Goal: Information Seeking & Learning: Find specific page/section

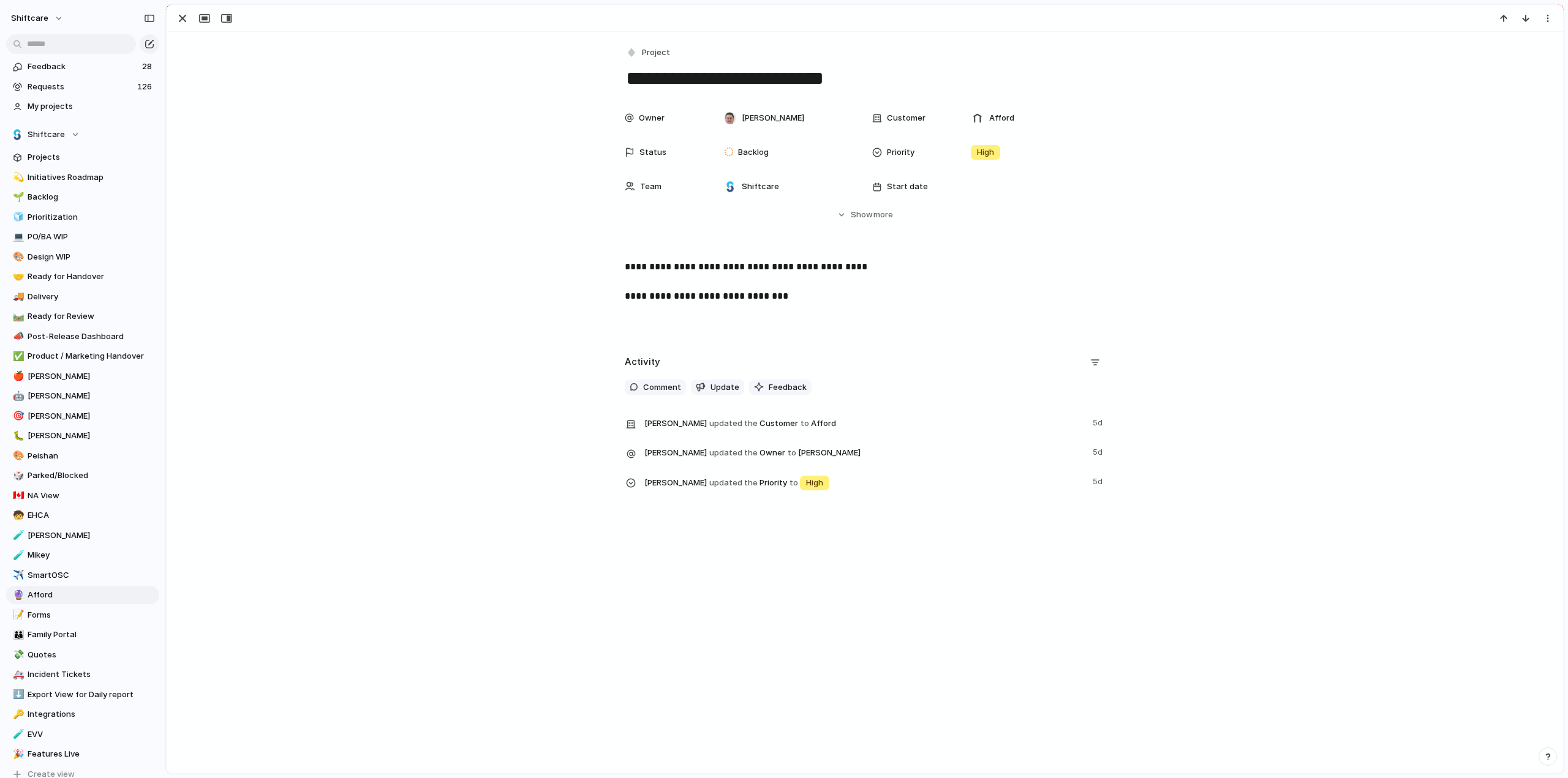
scroll to position [104, 0]
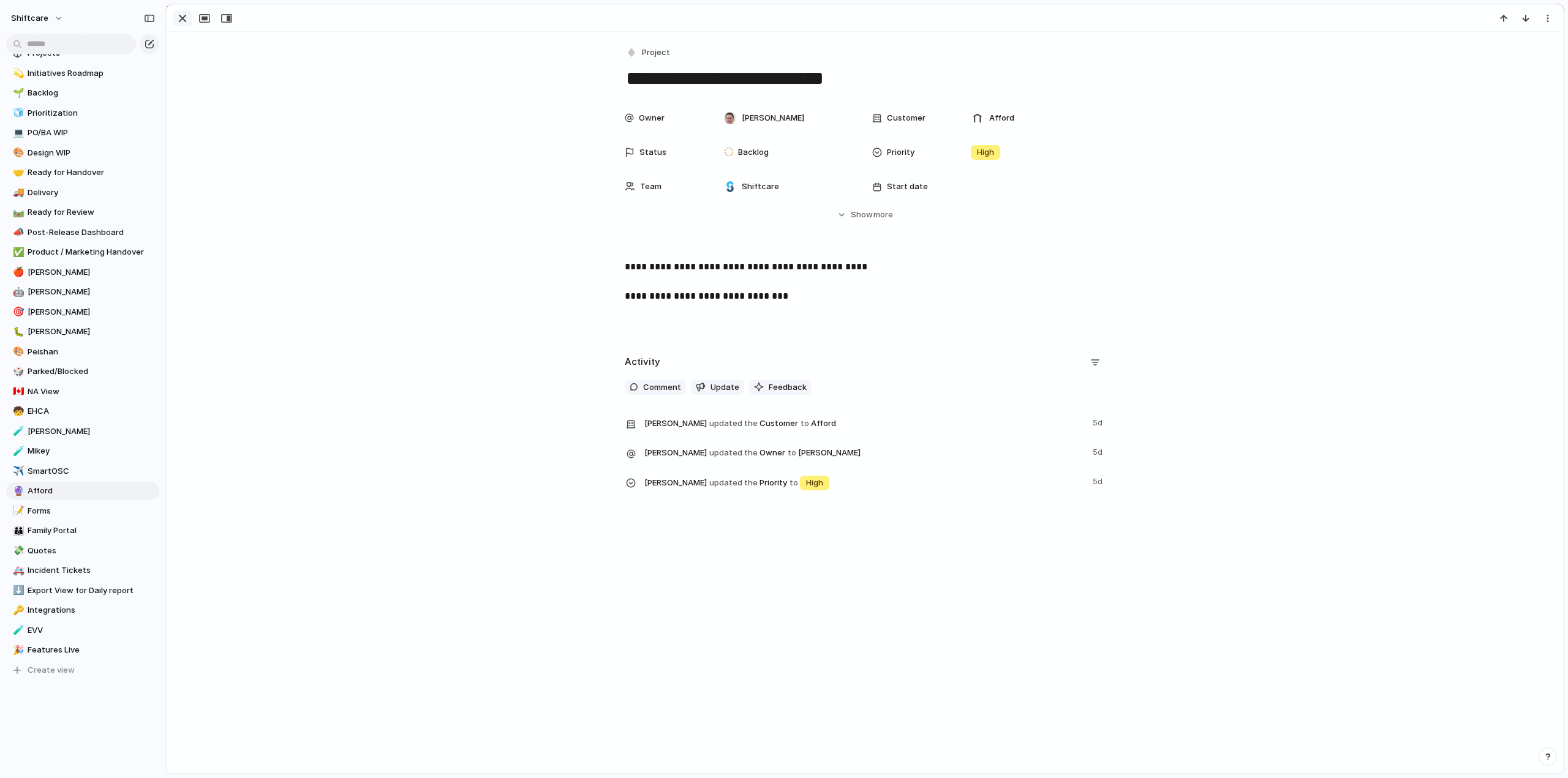
click at [183, 19] on div "button" at bounding box center [182, 18] width 15 height 15
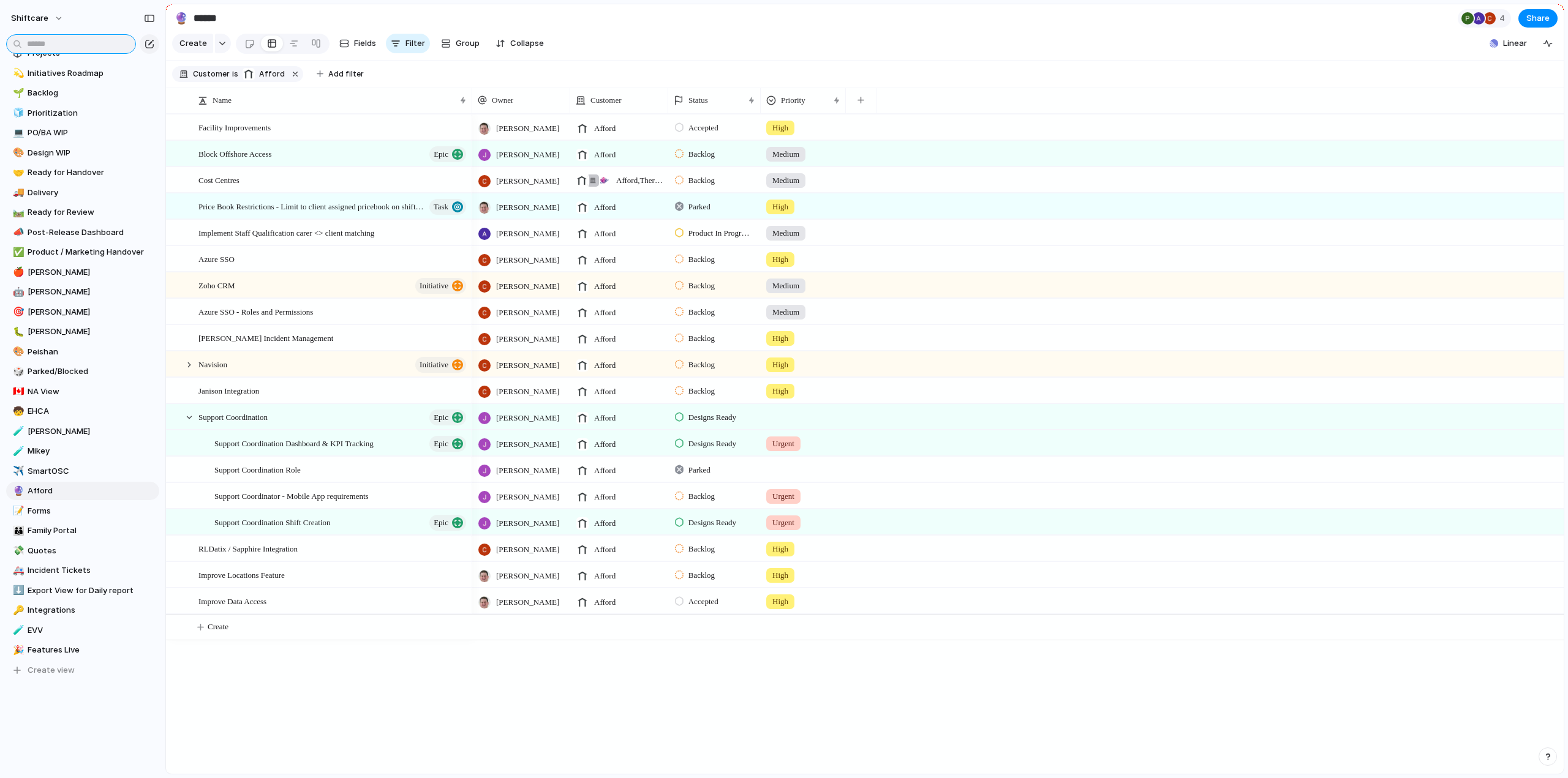
click at [58, 37] on input "text" at bounding box center [71, 44] width 130 height 19
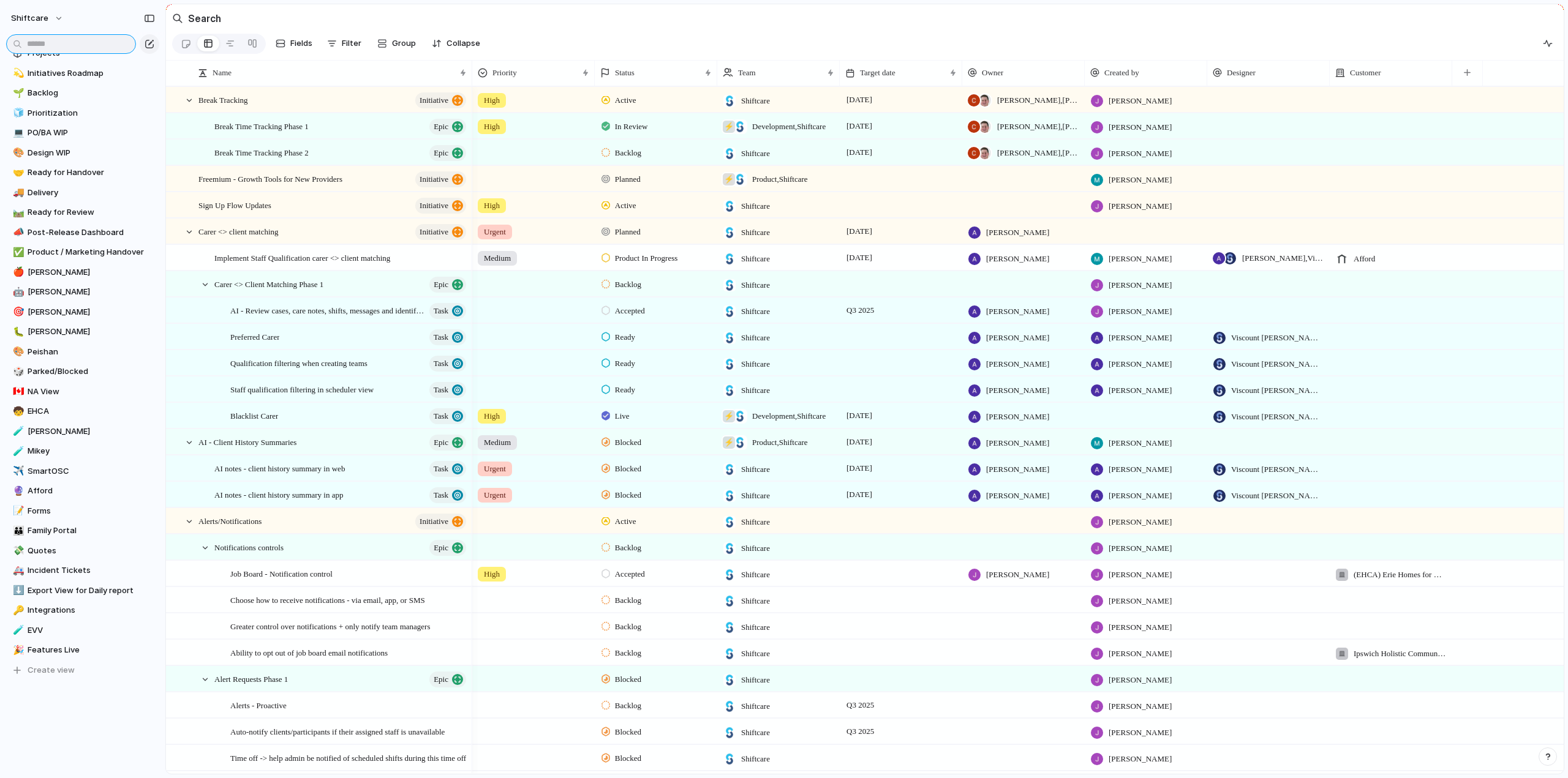
click at [48, 43] on input "text" at bounding box center [71, 44] width 130 height 19
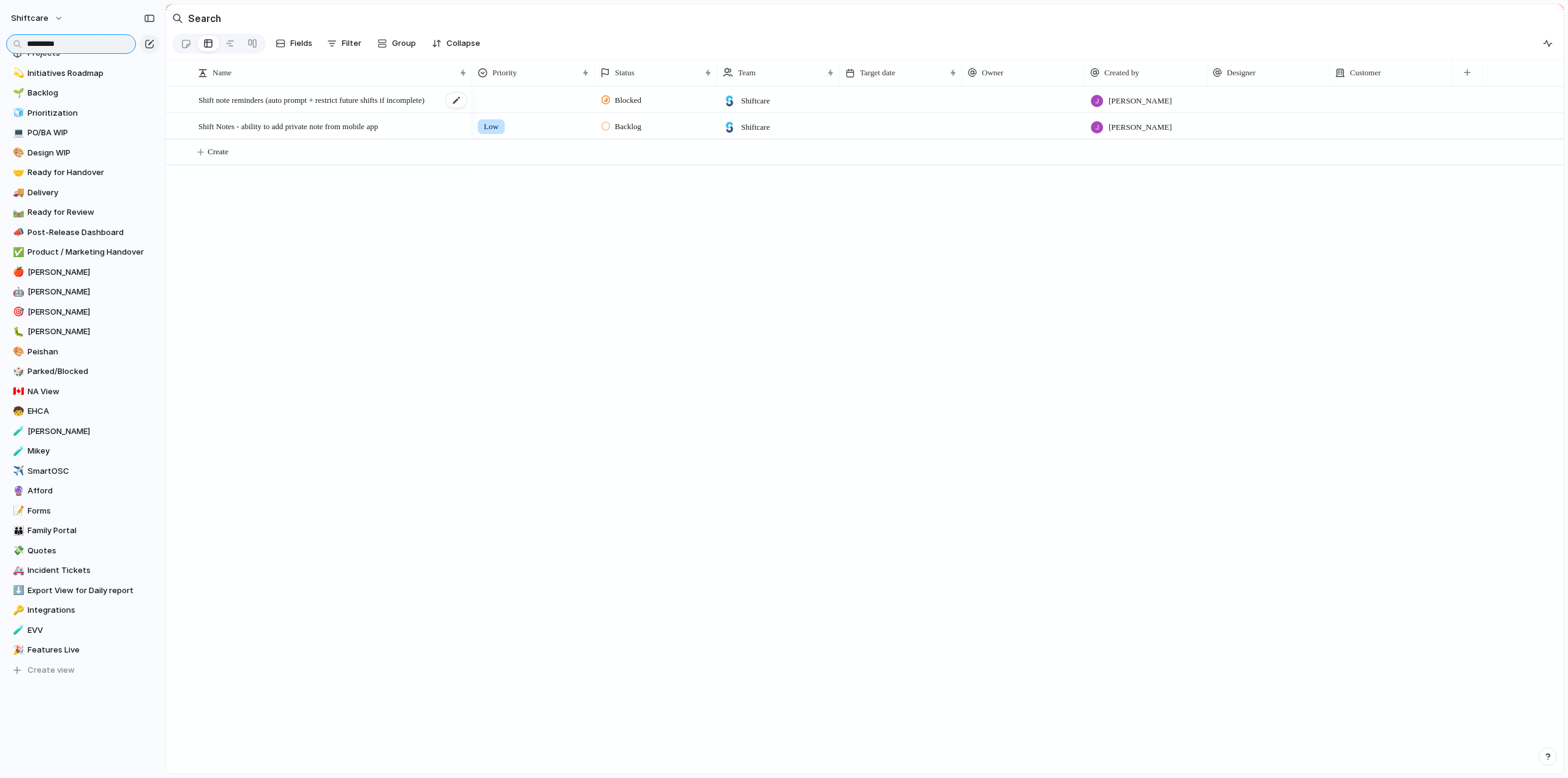
type input "*********"
click at [377, 104] on span "Shift note reminders (auto prompt + restrict future shifts if incomplete)" at bounding box center [311, 99] width 226 height 14
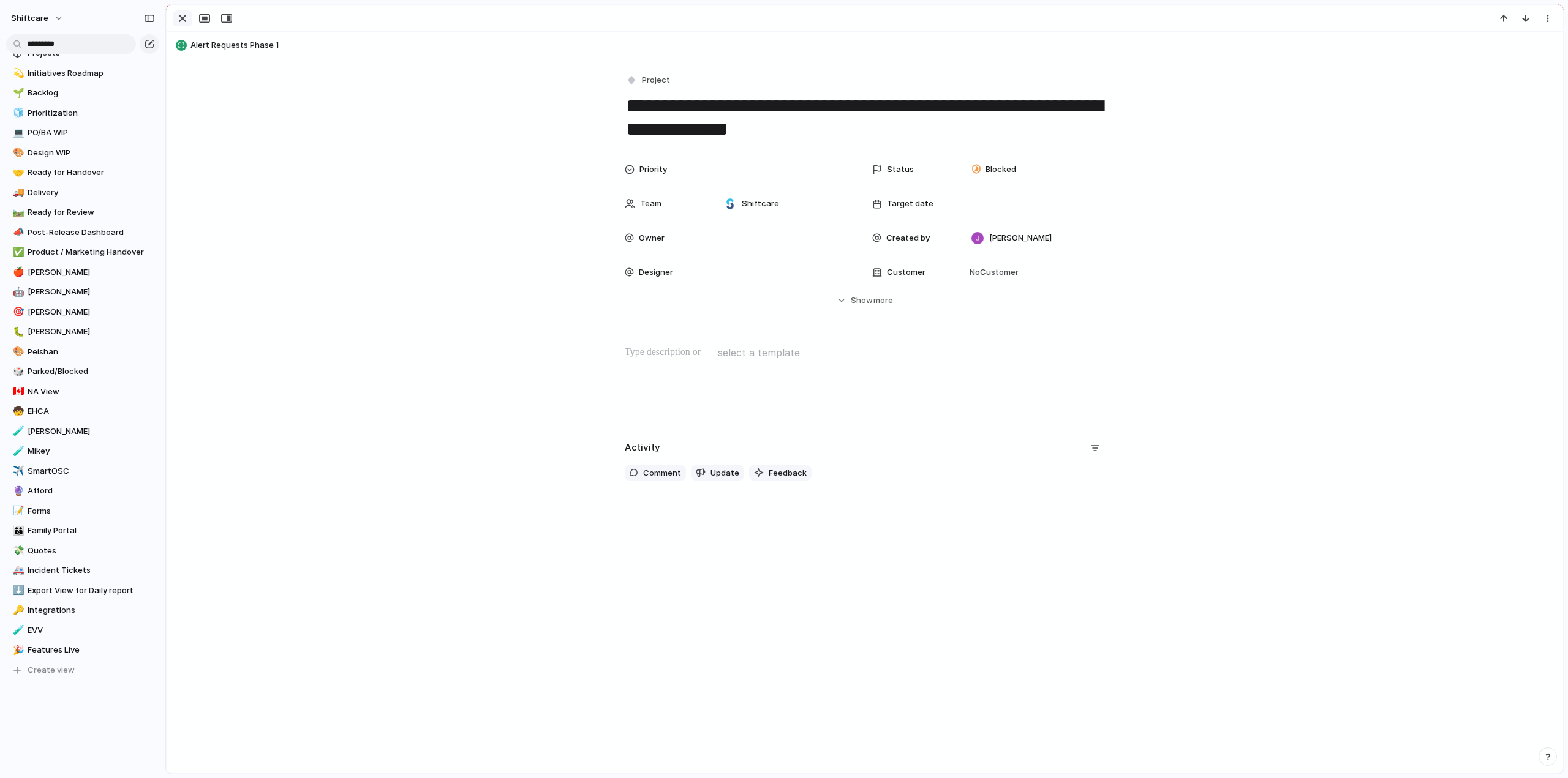
click at [182, 19] on div "button" at bounding box center [182, 18] width 15 height 15
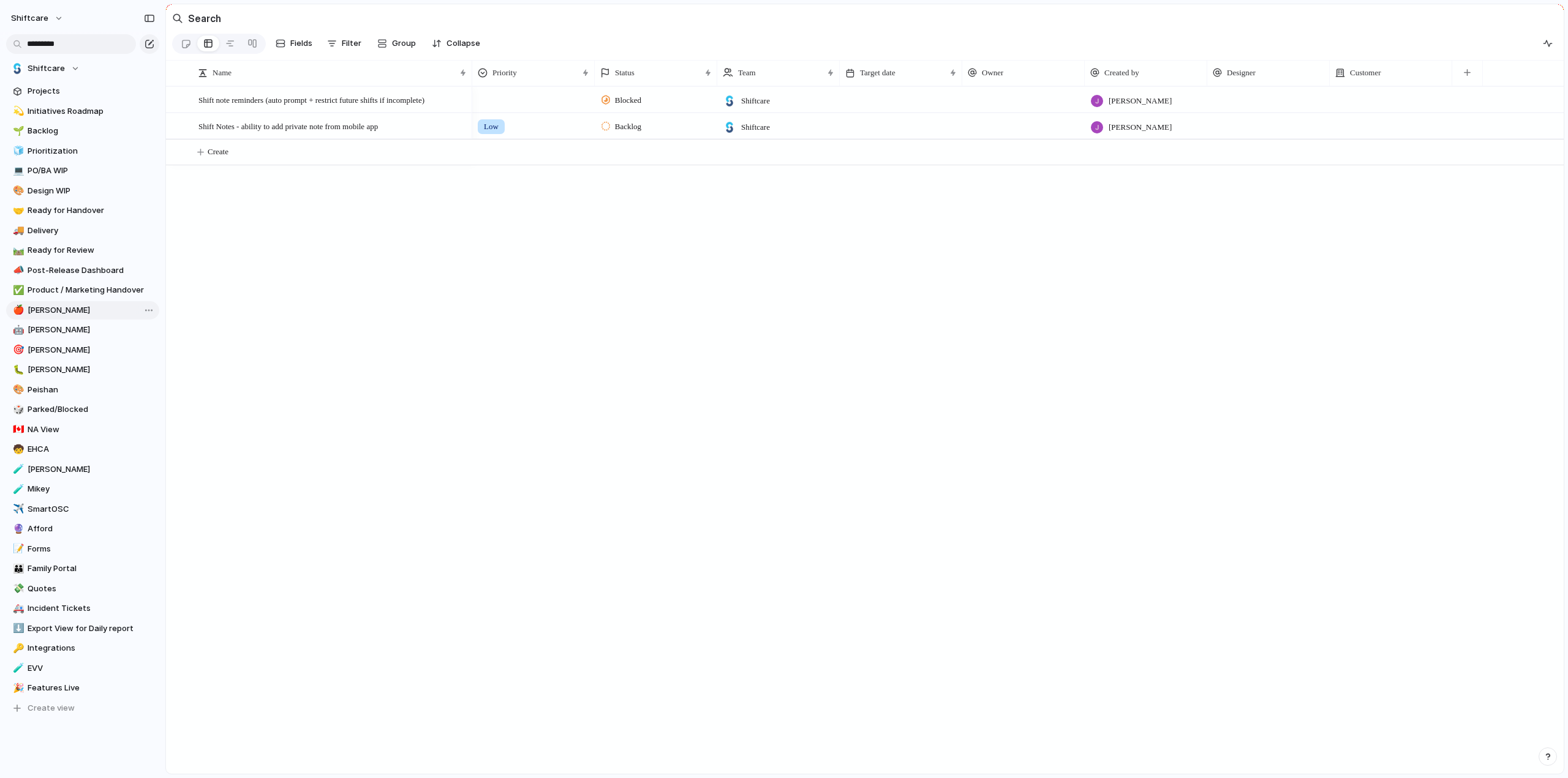
scroll to position [104, 0]
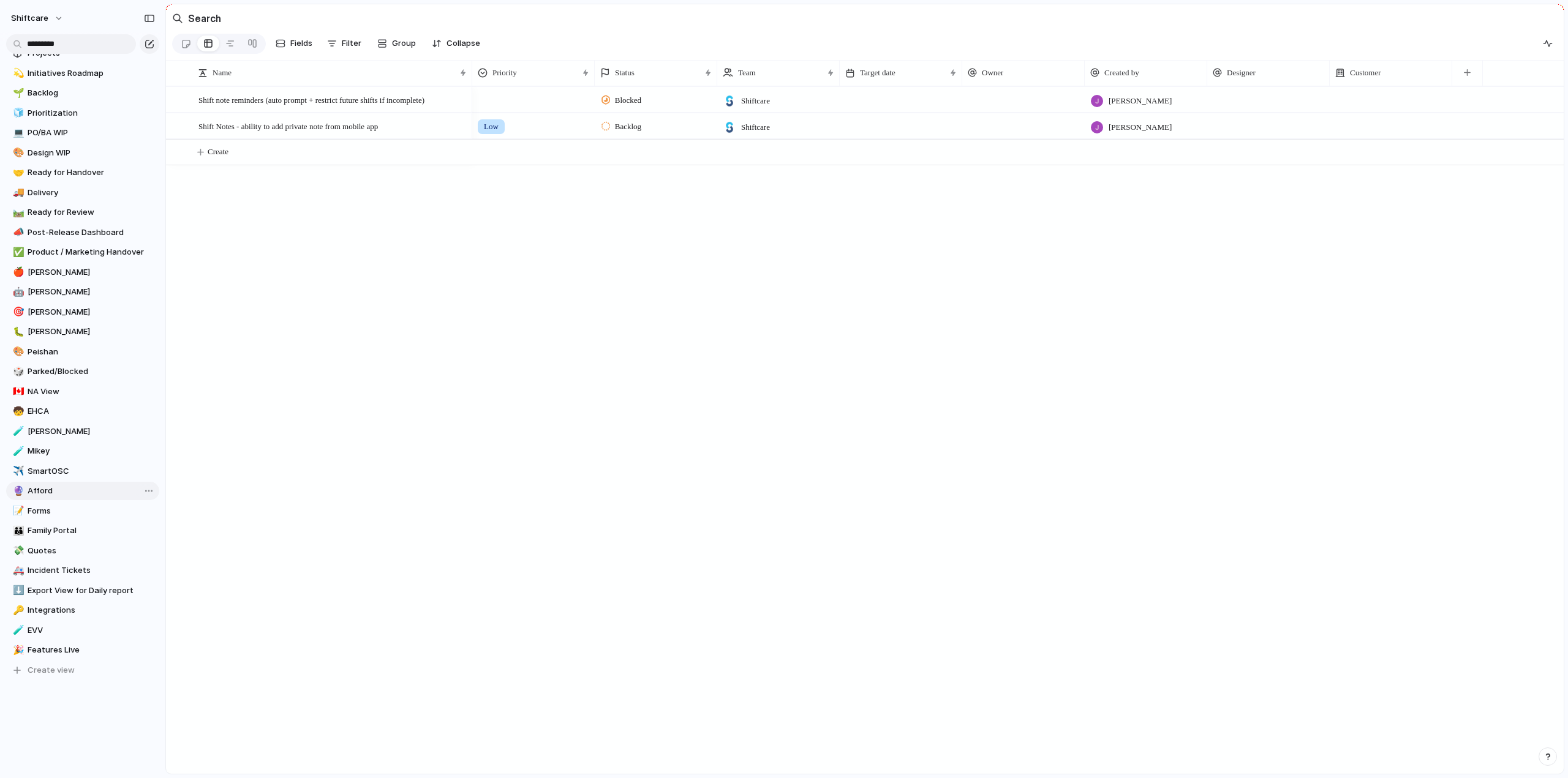
click at [40, 486] on span "Afford" at bounding box center [92, 491] width 128 height 12
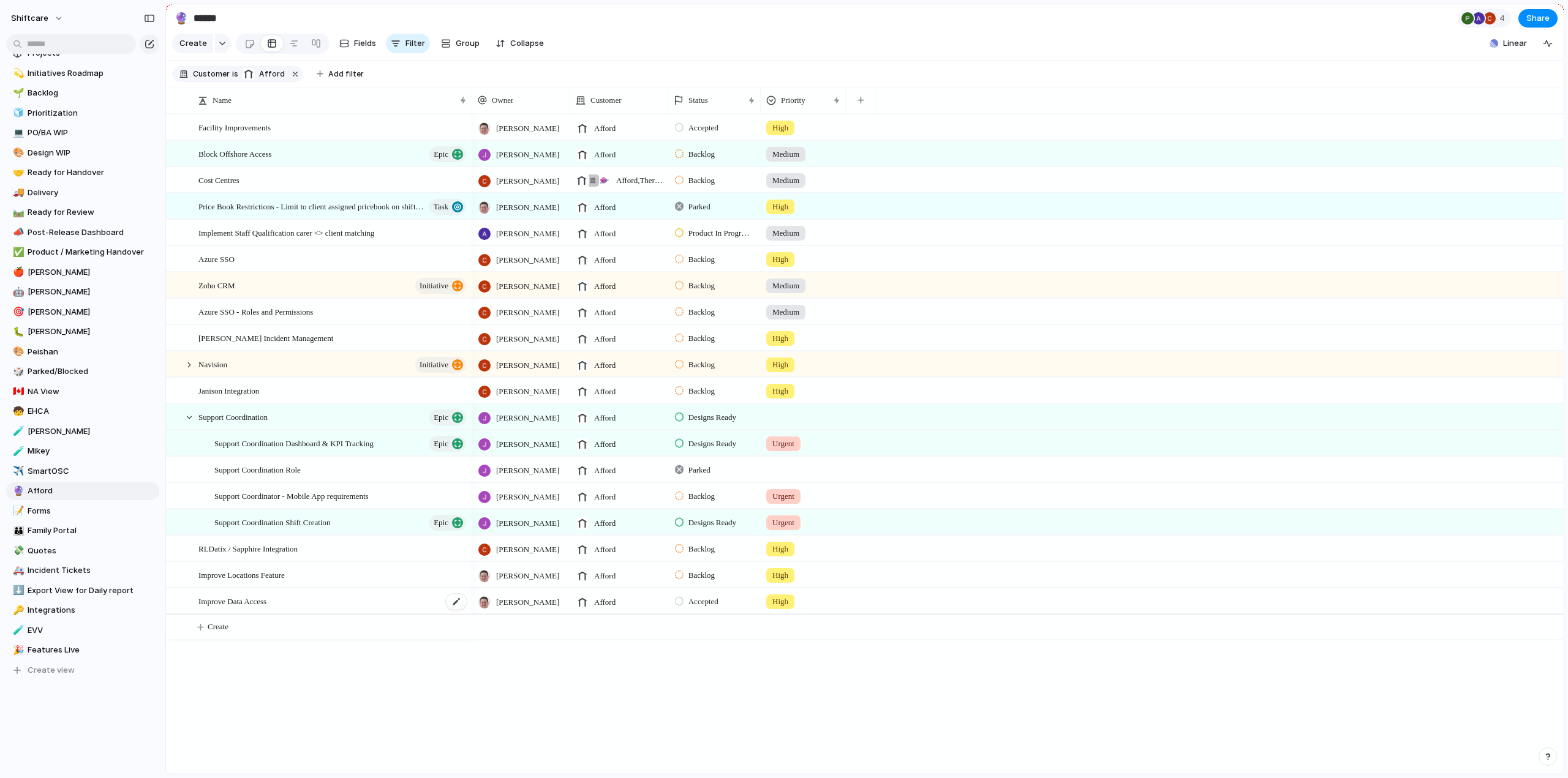
click at [257, 608] on span "Improve Data Access" at bounding box center [232, 601] width 68 height 14
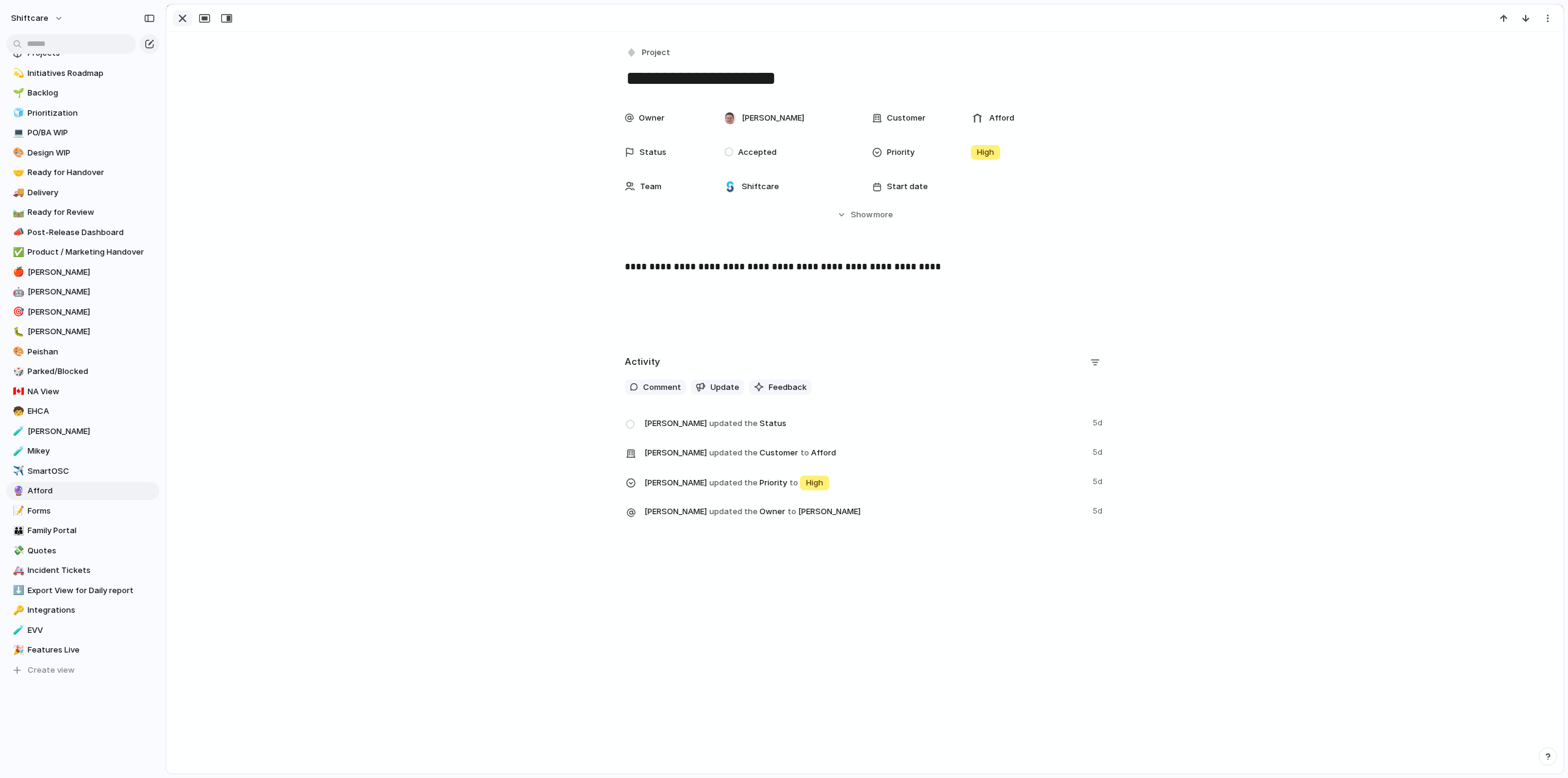
click at [182, 20] on div "button" at bounding box center [182, 18] width 15 height 15
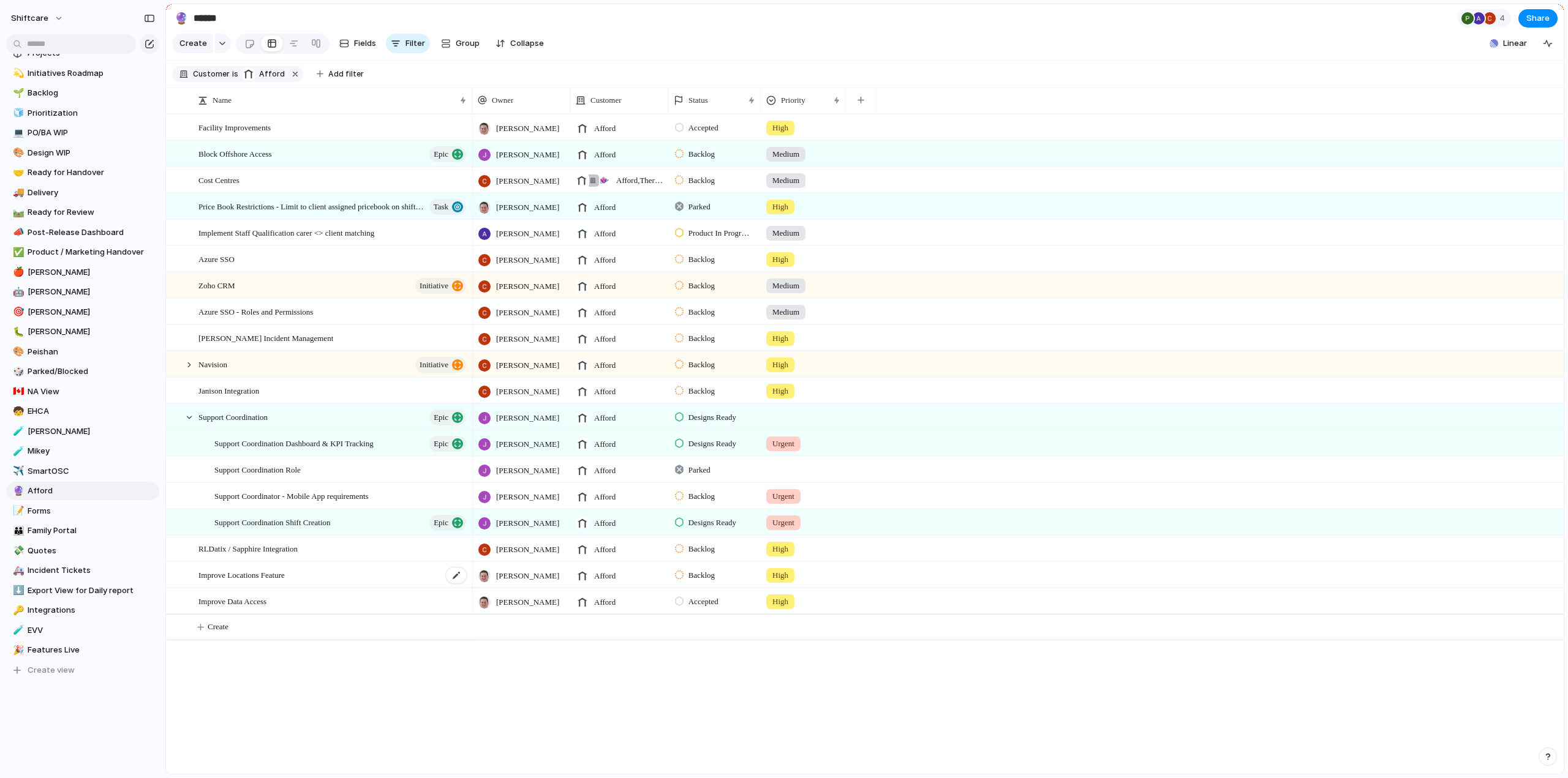
click at [227, 579] on span "Improve Locations Feature" at bounding box center [241, 575] width 87 height 14
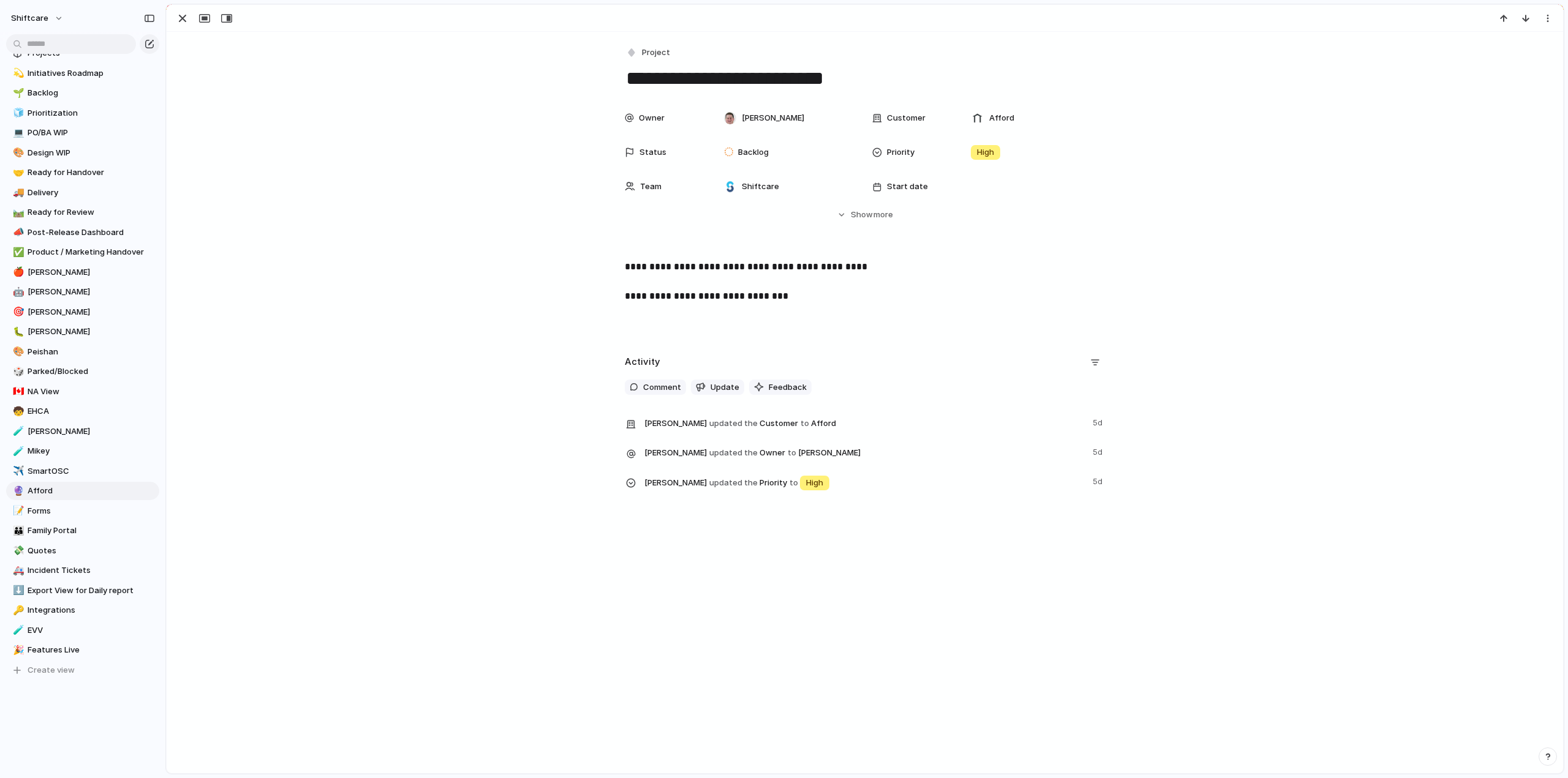
click at [736, 270] on p "**********" at bounding box center [865, 282] width 480 height 44
